Goal: Transaction & Acquisition: Purchase product/service

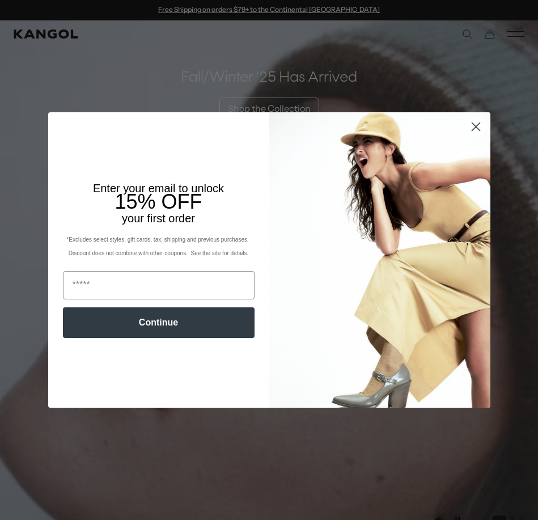
click at [473, 128] on circle "Close dialog" at bounding box center [475, 126] width 19 height 19
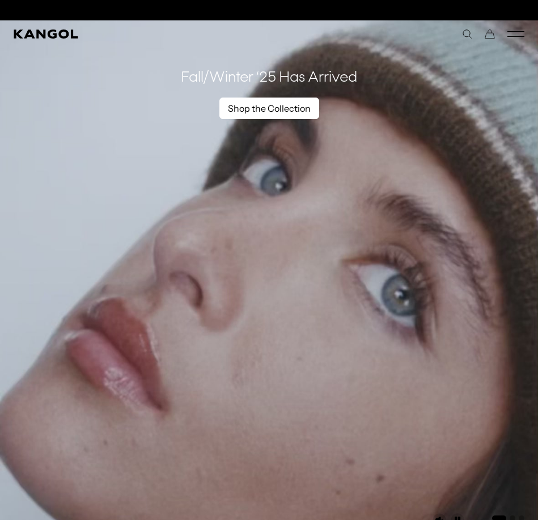
click at [298, 110] on link "Shop the Collection" at bounding box center [269, 109] width 100 height 22
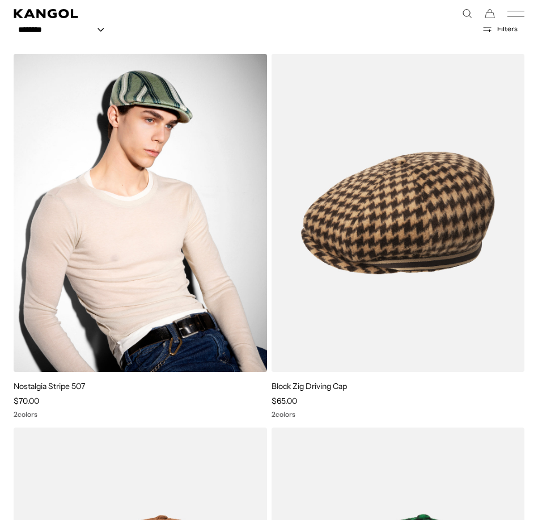
scroll to position [0, 234]
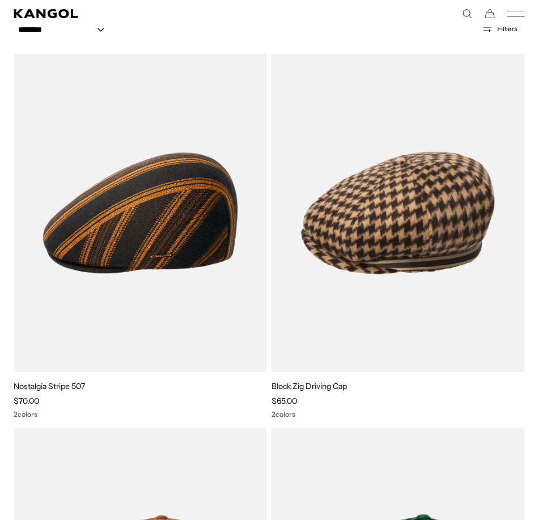
click at [467, 14] on icon "Search here" at bounding box center [467, 14] width 10 height 10
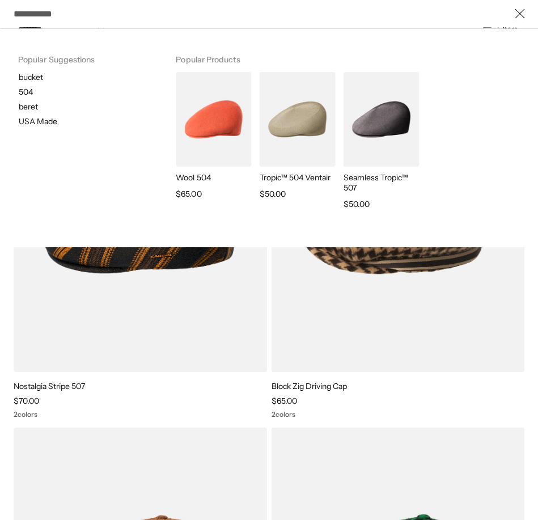
scroll to position [0, 0]
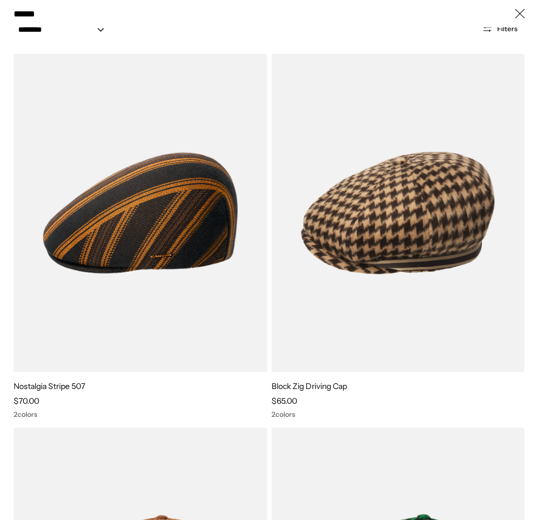
type input "*******"
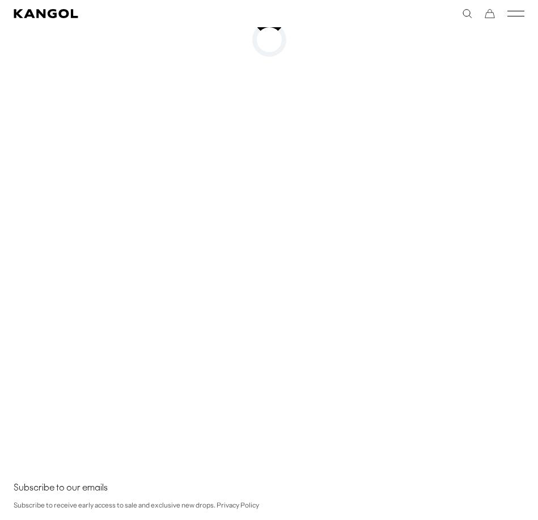
scroll to position [0, 234]
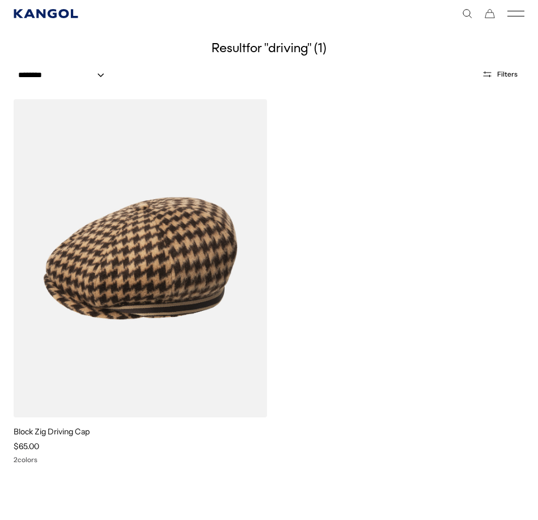
click at [48, 14] on icon "Kangol" at bounding box center [46, 13] width 64 height 9
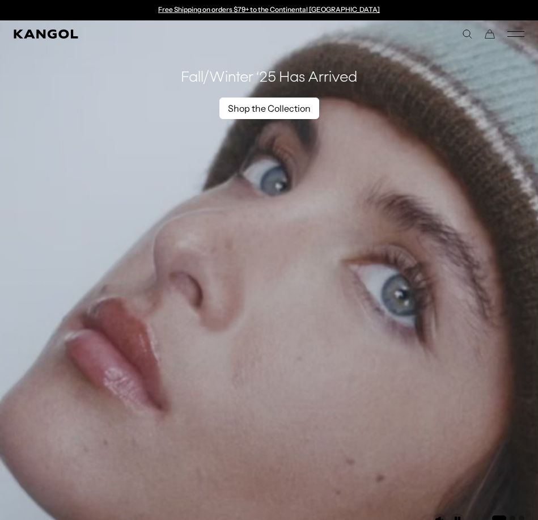
click at [277, 110] on link "Shop the Collection" at bounding box center [269, 109] width 100 height 22
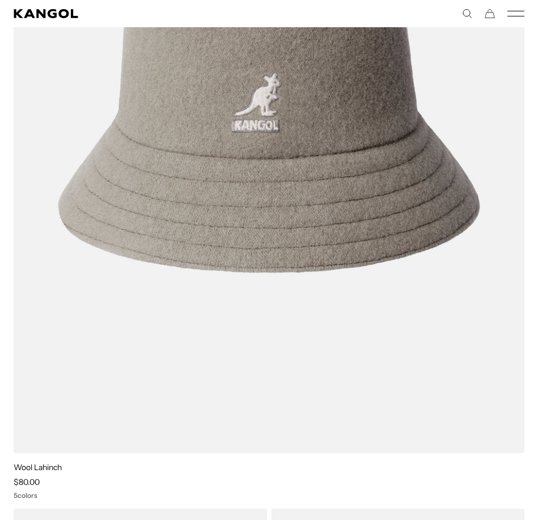
scroll to position [0, 234]
